Goal: Task Accomplishment & Management: Complete application form

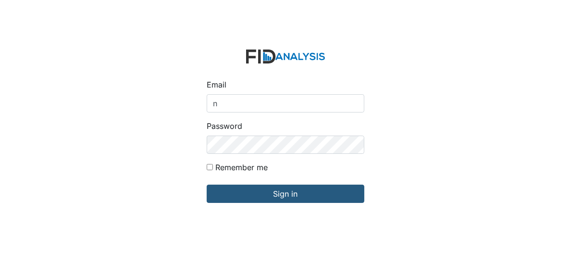
type input "[EMAIL_ADDRESS][DOMAIN_NAME]"
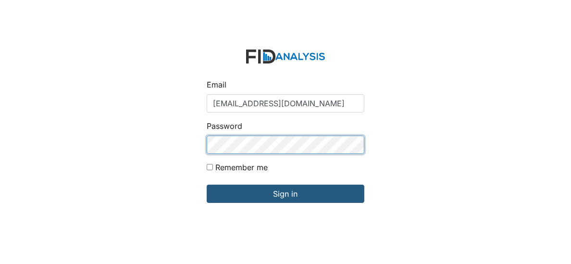
click at [207, 185] on input "Sign in" at bounding box center [286, 194] width 158 height 18
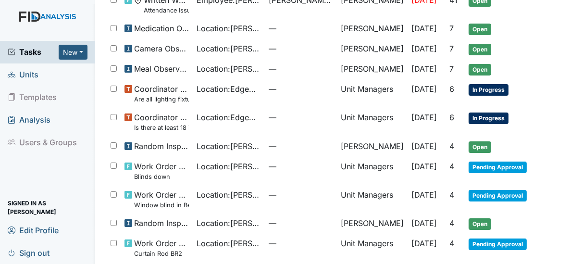
scroll to position [112, 0]
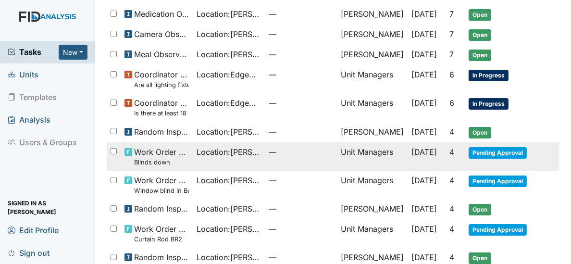
click at [426, 147] on span "[DATE]" at bounding box center [423, 152] width 25 height 10
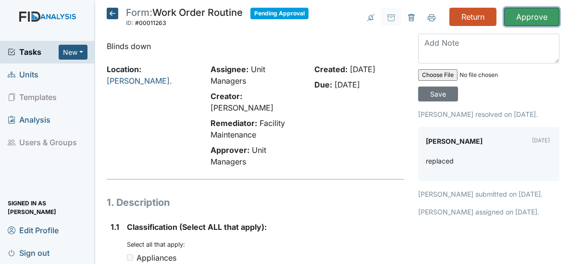
click at [524, 18] on input "Approve" at bounding box center [531, 17] width 55 height 18
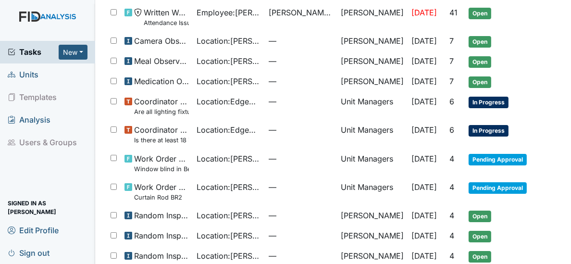
scroll to position [150, 0]
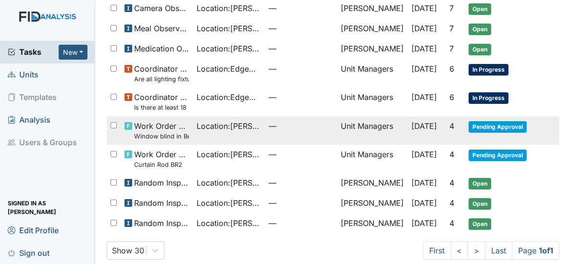
click at [495, 121] on span "Pending Approval" at bounding box center [498, 127] width 58 height 12
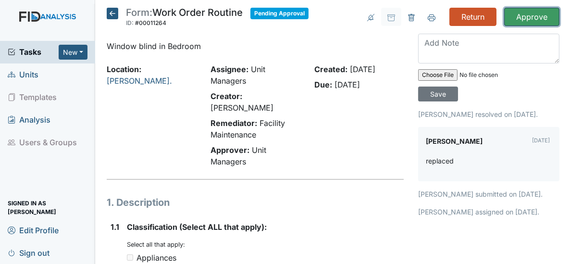
click at [519, 14] on input "Approve" at bounding box center [531, 17] width 55 height 18
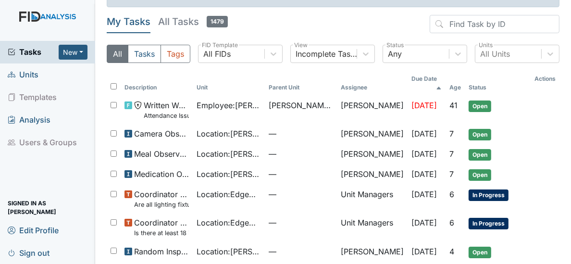
scroll to position [108, 0]
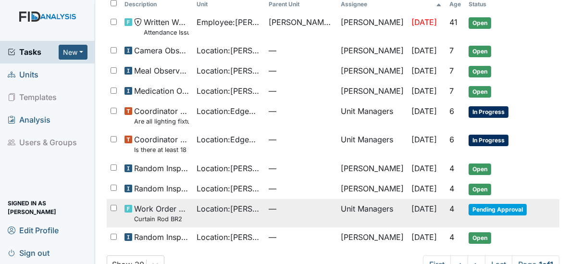
click at [472, 204] on span "Pending Approval" at bounding box center [498, 210] width 58 height 12
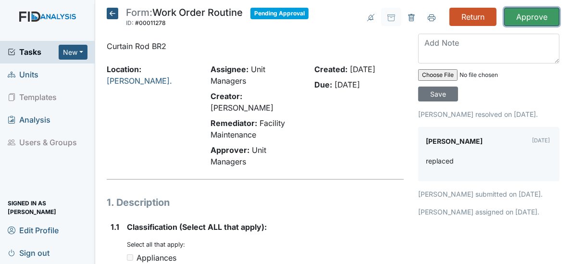
click at [518, 12] on input "Approve" at bounding box center [531, 17] width 55 height 18
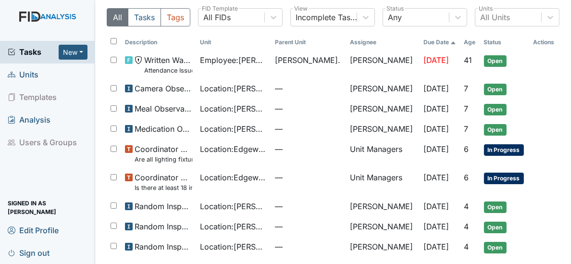
scroll to position [62, 0]
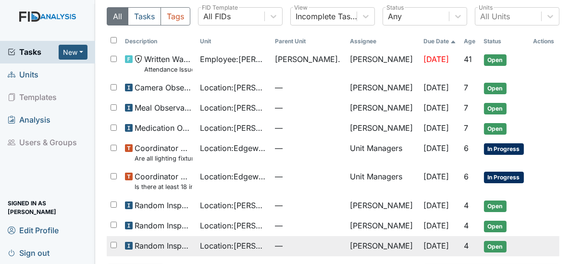
click at [149, 242] on span "Random Inspection for AM" at bounding box center [164, 246] width 58 height 12
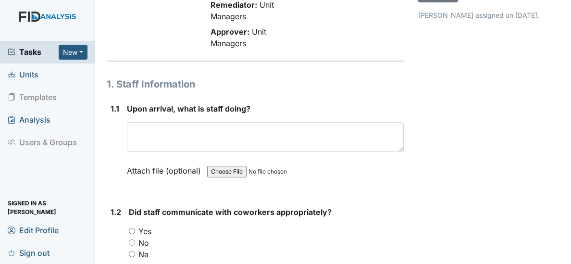
scroll to position [163, 0]
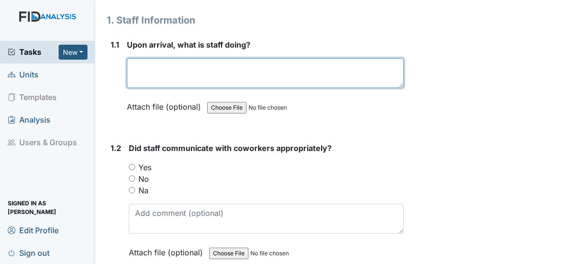
click at [250, 66] on textarea at bounding box center [265, 73] width 277 height 30
type textarea "Giving baths and"
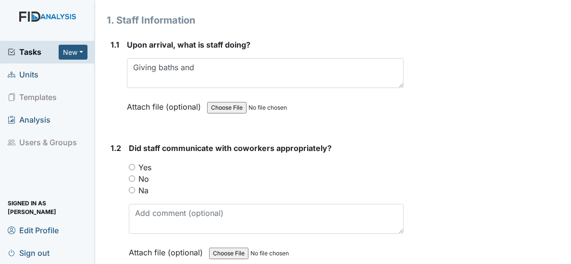
click at [130, 165] on input "Yes" at bounding box center [132, 167] width 6 height 6
radio input "true"
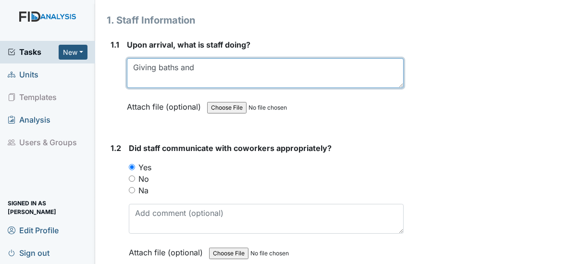
click at [198, 68] on textarea "Giving baths and" at bounding box center [265, 73] width 277 height 30
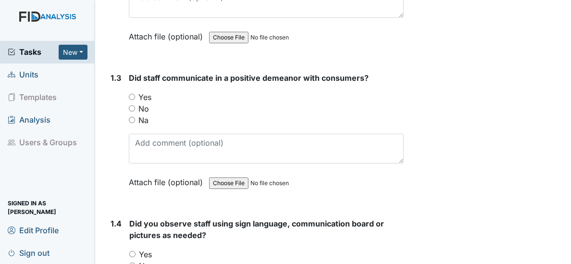
scroll to position [408, 0]
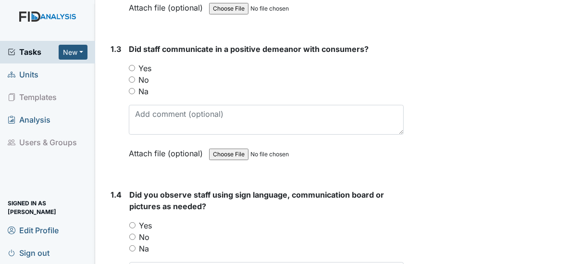
type textarea "Giving baths and pre-breakfast meds"
click at [131, 67] on input "Yes" at bounding box center [132, 68] width 6 height 6
radio input "true"
click at [131, 222] on input "Yes" at bounding box center [132, 225] width 6 height 6
radio input "true"
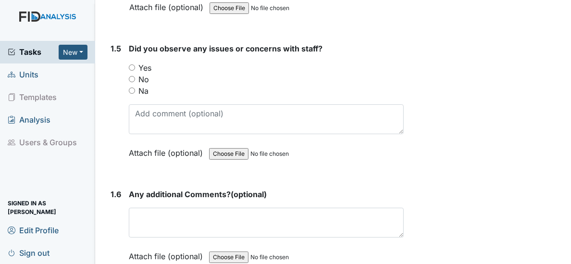
scroll to position [734, 0]
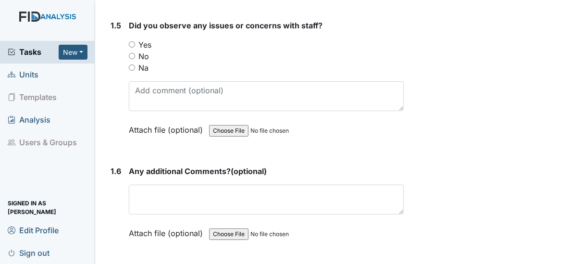
click at [131, 54] on input "No" at bounding box center [132, 56] width 6 height 6
radio input "true"
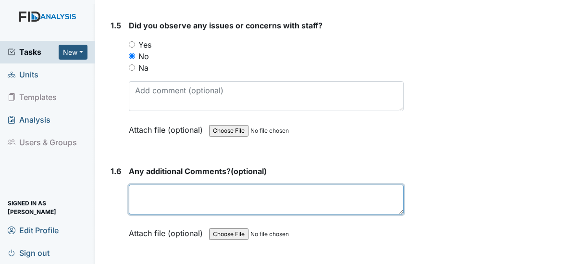
click at [175, 188] on textarea at bounding box center [266, 200] width 275 height 30
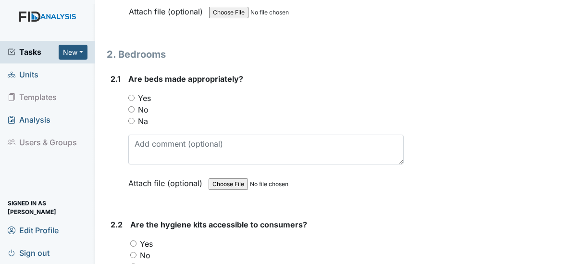
scroll to position [973, 0]
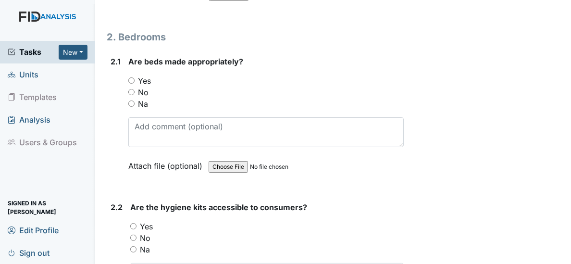
type textarea "Everything running smoothly this morning."
click at [131, 77] on input "Yes" at bounding box center [131, 80] width 6 height 6
radio input "true"
click at [135, 223] on input "Yes" at bounding box center [133, 226] width 6 height 6
radio input "true"
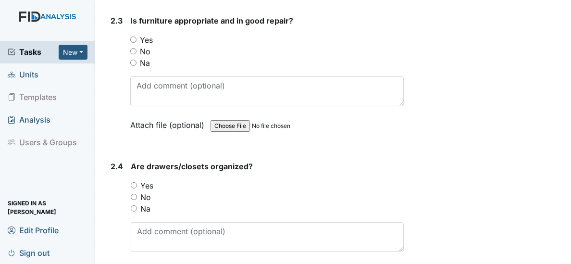
scroll to position [1317, 0]
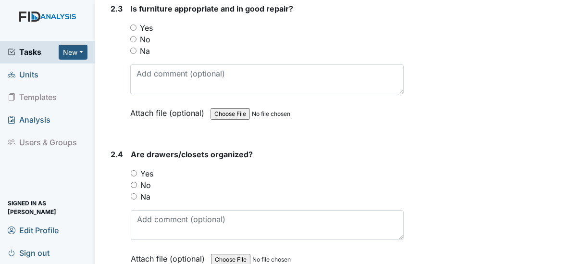
click at [132, 25] on input "Yes" at bounding box center [133, 28] width 6 height 6
radio input "true"
click at [135, 170] on input "Yes" at bounding box center [134, 173] width 6 height 6
radio input "true"
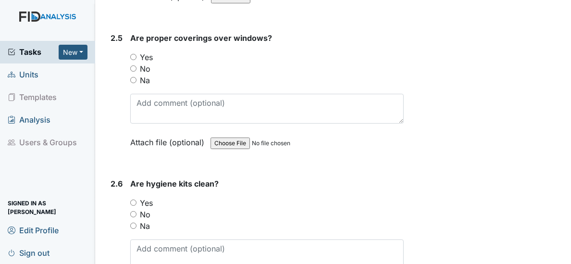
scroll to position [1584, 0]
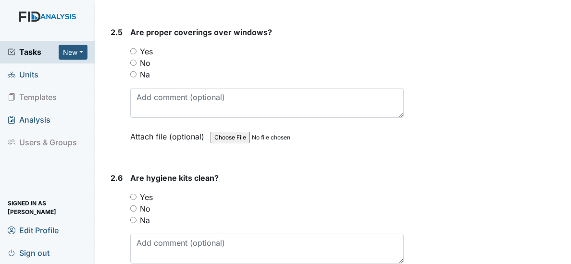
click at [134, 48] on input "Yes" at bounding box center [133, 51] width 6 height 6
radio input "true"
click at [132, 194] on input "Yes" at bounding box center [133, 197] width 6 height 6
radio input "true"
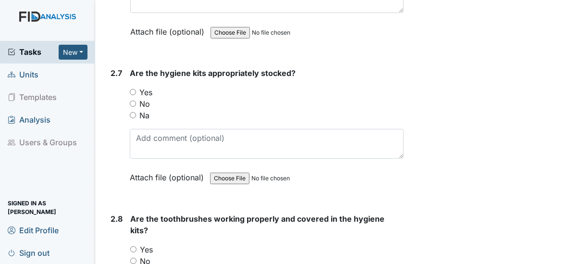
scroll to position [1876, 0]
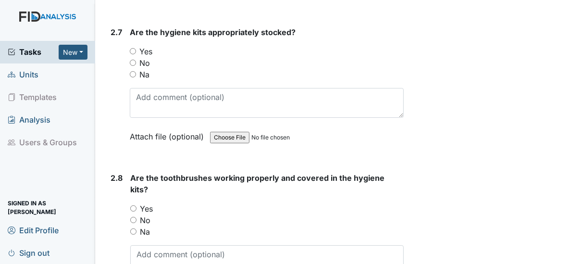
click at [133, 48] on input "Yes" at bounding box center [133, 51] width 6 height 6
radio input "true"
click at [130, 205] on input "Yes" at bounding box center [133, 208] width 6 height 6
radio input "true"
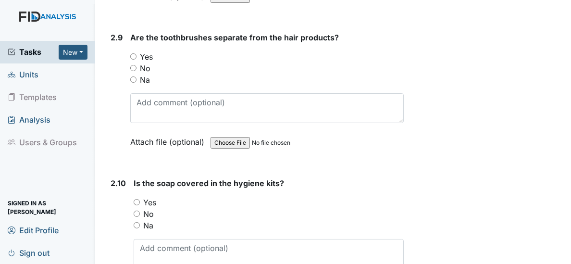
scroll to position [2178, 0]
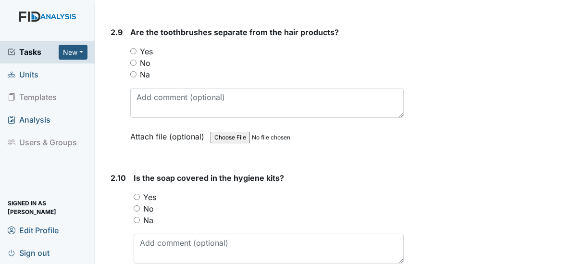
click at [132, 48] on input "Yes" at bounding box center [133, 51] width 6 height 6
radio input "true"
click at [135, 194] on input "Yes" at bounding box center [137, 197] width 6 height 6
radio input "true"
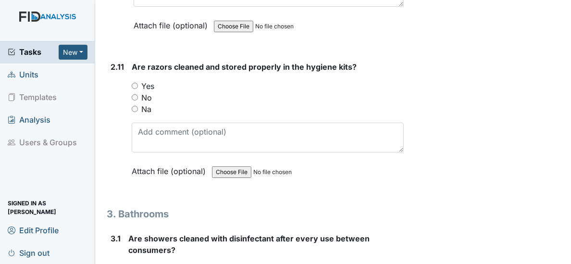
scroll to position [2464, 0]
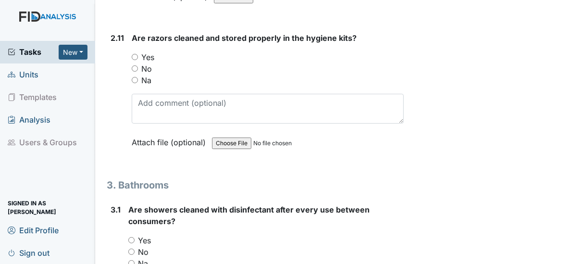
click at [133, 54] on input "Yes" at bounding box center [135, 57] width 6 height 6
radio input "true"
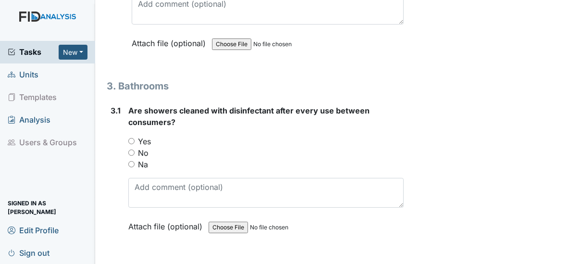
scroll to position [2638, 0]
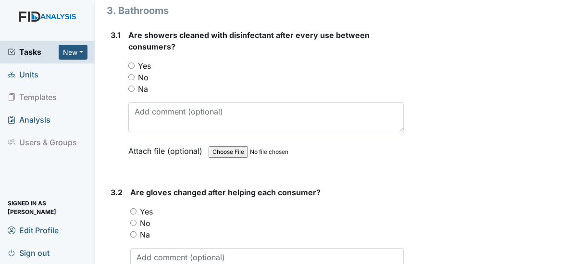
click at [131, 62] on input "Yes" at bounding box center [131, 65] width 6 height 6
radio input "true"
click at [134, 208] on input "Yes" at bounding box center [133, 211] width 6 height 6
radio input "true"
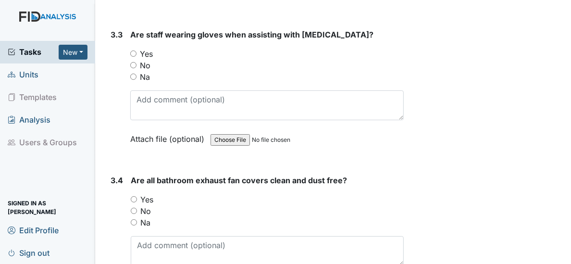
scroll to position [2947, 0]
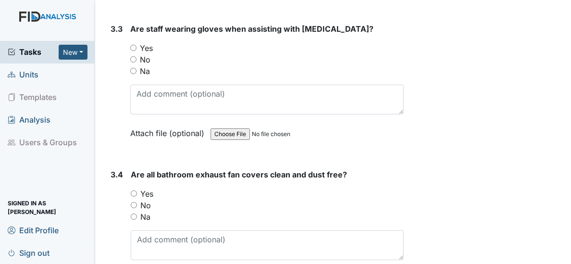
click at [135, 190] on input "Yes" at bounding box center [134, 193] width 6 height 6
radio input "true"
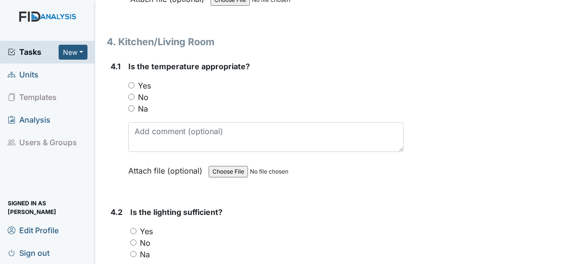
scroll to position [3402, 0]
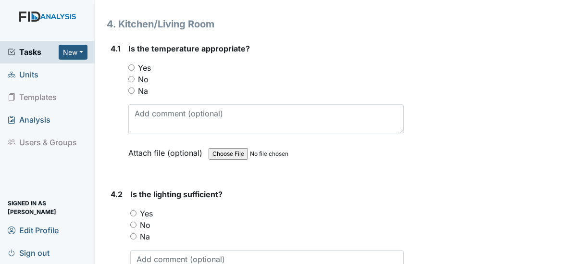
click at [131, 64] on input "Yes" at bounding box center [131, 67] width 6 height 6
radio input "true"
click at [132, 210] on input "Yes" at bounding box center [133, 213] width 6 height 6
radio input "true"
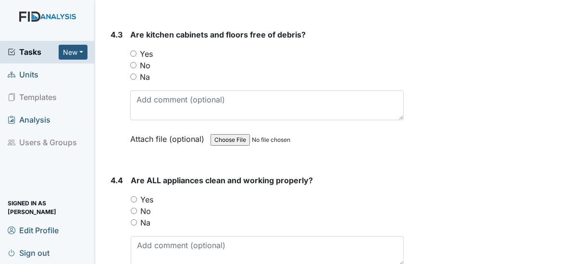
scroll to position [3711, 0]
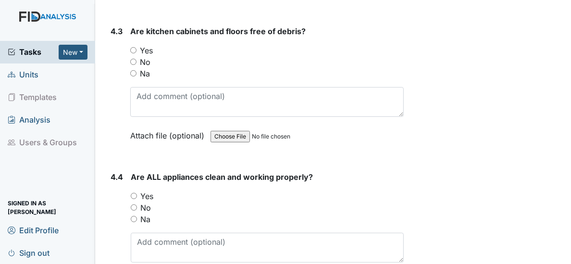
click at [134, 47] on input "Yes" at bounding box center [133, 50] width 6 height 6
radio input "true"
click at [135, 193] on input "Yes" at bounding box center [134, 196] width 6 height 6
radio input "true"
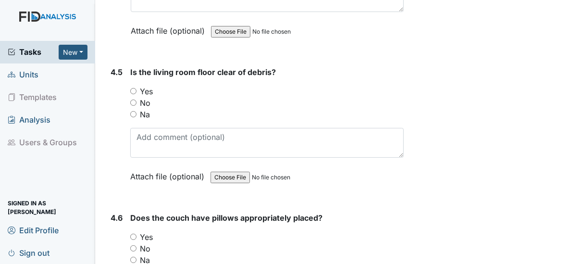
scroll to position [3979, 0]
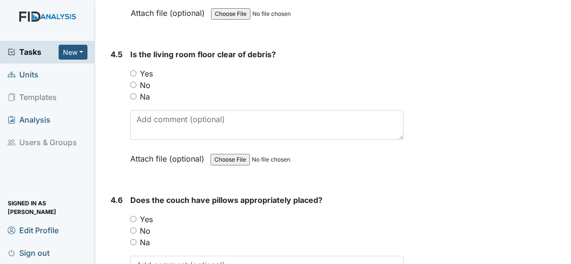
click at [135, 70] on input "Yes" at bounding box center [133, 73] width 6 height 6
radio input "true"
click at [134, 216] on input "Yes" at bounding box center [133, 219] width 6 height 6
radio input "true"
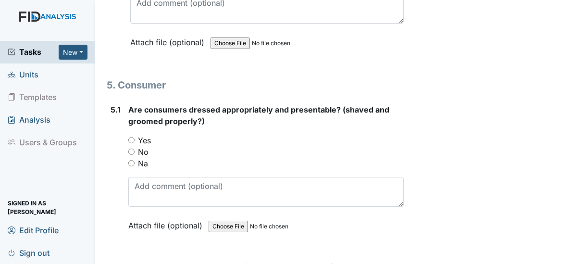
scroll to position [4299, 0]
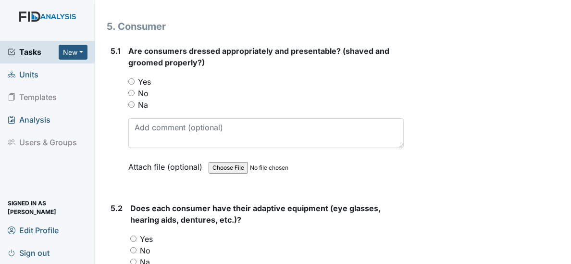
click at [130, 78] on input "Yes" at bounding box center [131, 81] width 6 height 6
radio input "true"
click at [131, 235] on input "Yes" at bounding box center [133, 238] width 6 height 6
radio input "true"
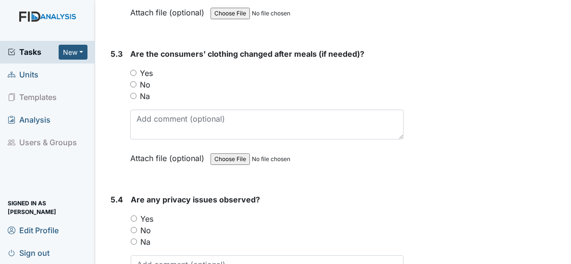
scroll to position [4614, 0]
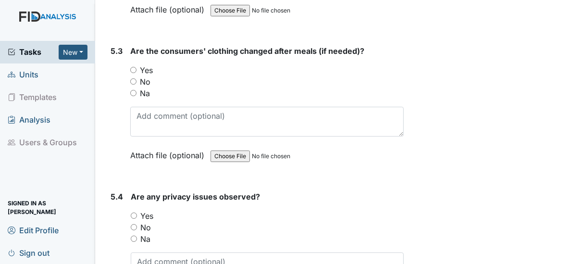
click at [133, 67] on input "Yes" at bounding box center [133, 70] width 6 height 6
radio input "true"
click at [135, 224] on input "No" at bounding box center [134, 227] width 6 height 6
radio input "true"
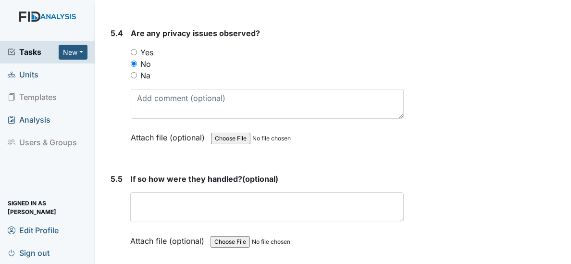
scroll to position [4812, 0]
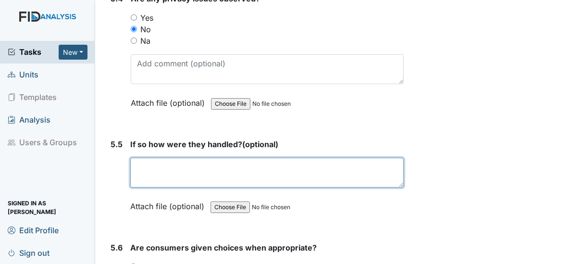
click at [190, 158] on textarea at bounding box center [266, 173] width 273 height 30
type textarea "N/A"
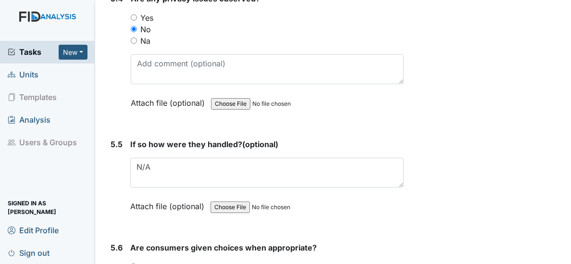
click at [134, 263] on input "Yes" at bounding box center [133, 266] width 6 height 6
radio input "true"
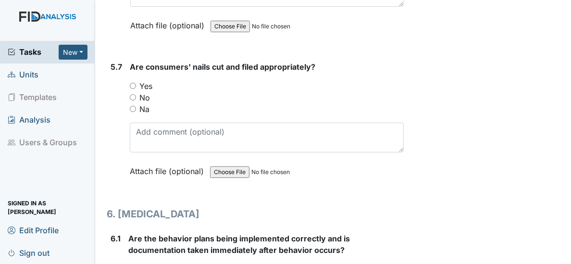
scroll to position [5156, 0]
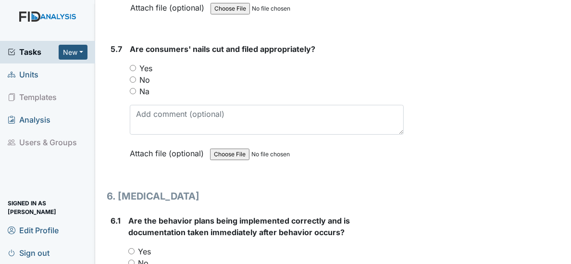
click at [131, 65] on input "Yes" at bounding box center [133, 68] width 6 height 6
radio input "true"
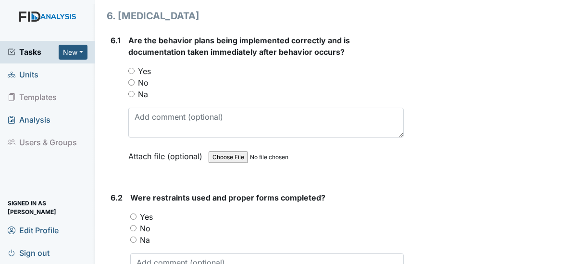
scroll to position [5348, 0]
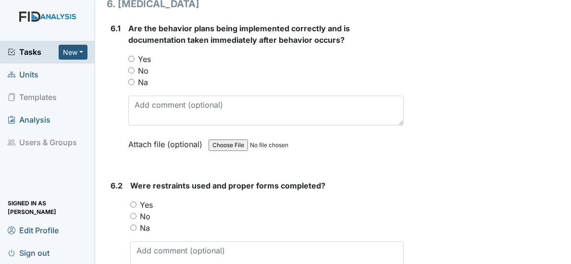
click at [129, 56] on input "Yes" at bounding box center [131, 59] width 6 height 6
radio input "true"
click at [133, 213] on input "No" at bounding box center [133, 216] width 6 height 6
radio input "true"
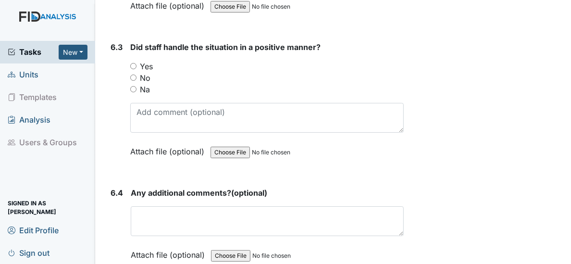
scroll to position [5633, 0]
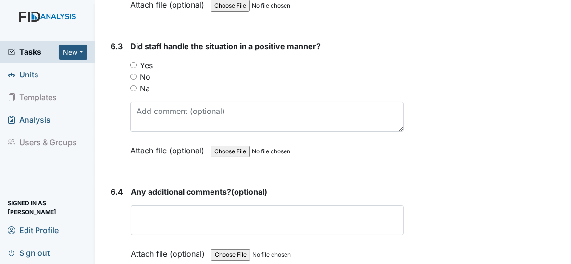
click at [133, 62] on input "Yes" at bounding box center [133, 65] width 6 height 6
radio input "true"
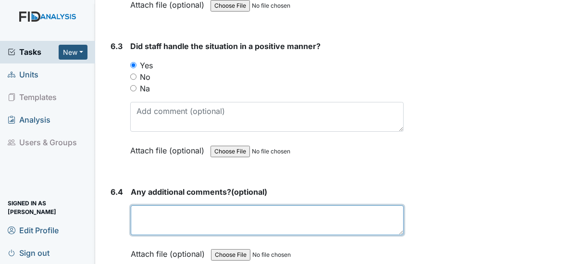
click at [162, 205] on textarea at bounding box center [267, 220] width 273 height 30
type textarea "N/A"
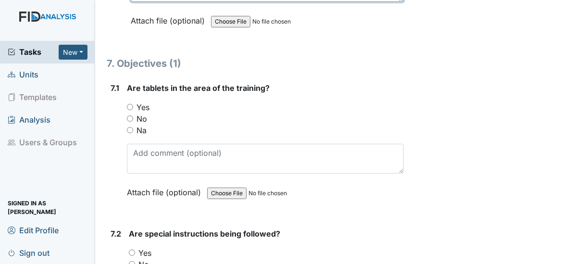
scroll to position [5901, 0]
